Goal: Task Accomplishment & Management: Use online tool/utility

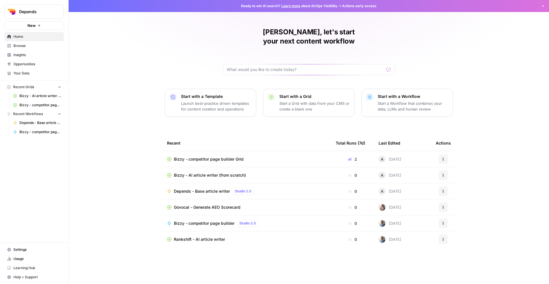
click at [206, 172] on span "Bizzy - AI article writer (from scratch)" at bounding box center [210, 175] width 72 height 6
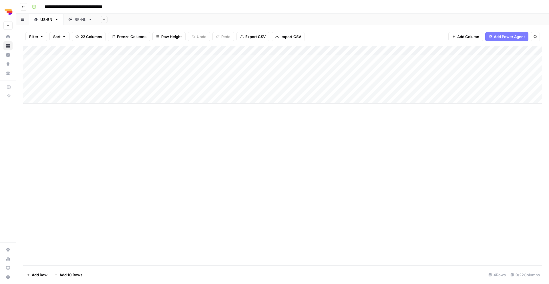
scroll to position [0, 37]
click at [505, 79] on div "Add Column" at bounding box center [282, 75] width 519 height 58
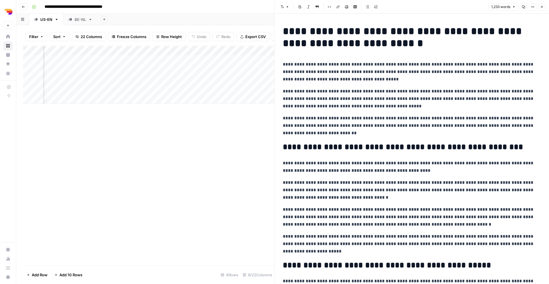
scroll to position [0, 304]
click at [539, 7] on button "Close" at bounding box center [541, 6] width 7 height 7
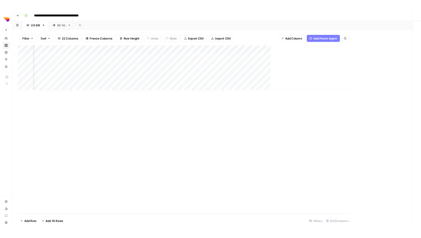
scroll to position [0, 30]
